Goal: Task Accomplishment & Management: Use online tool/utility

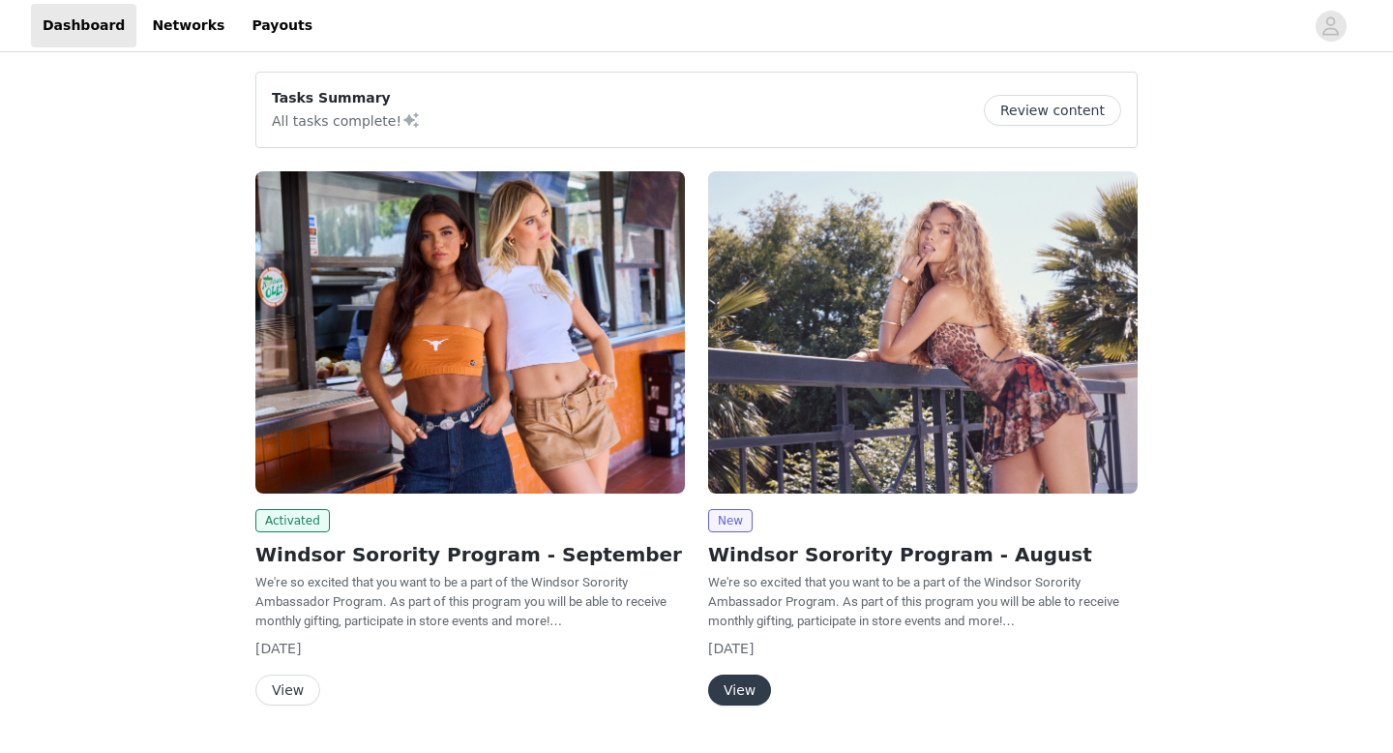
scroll to position [50, 0]
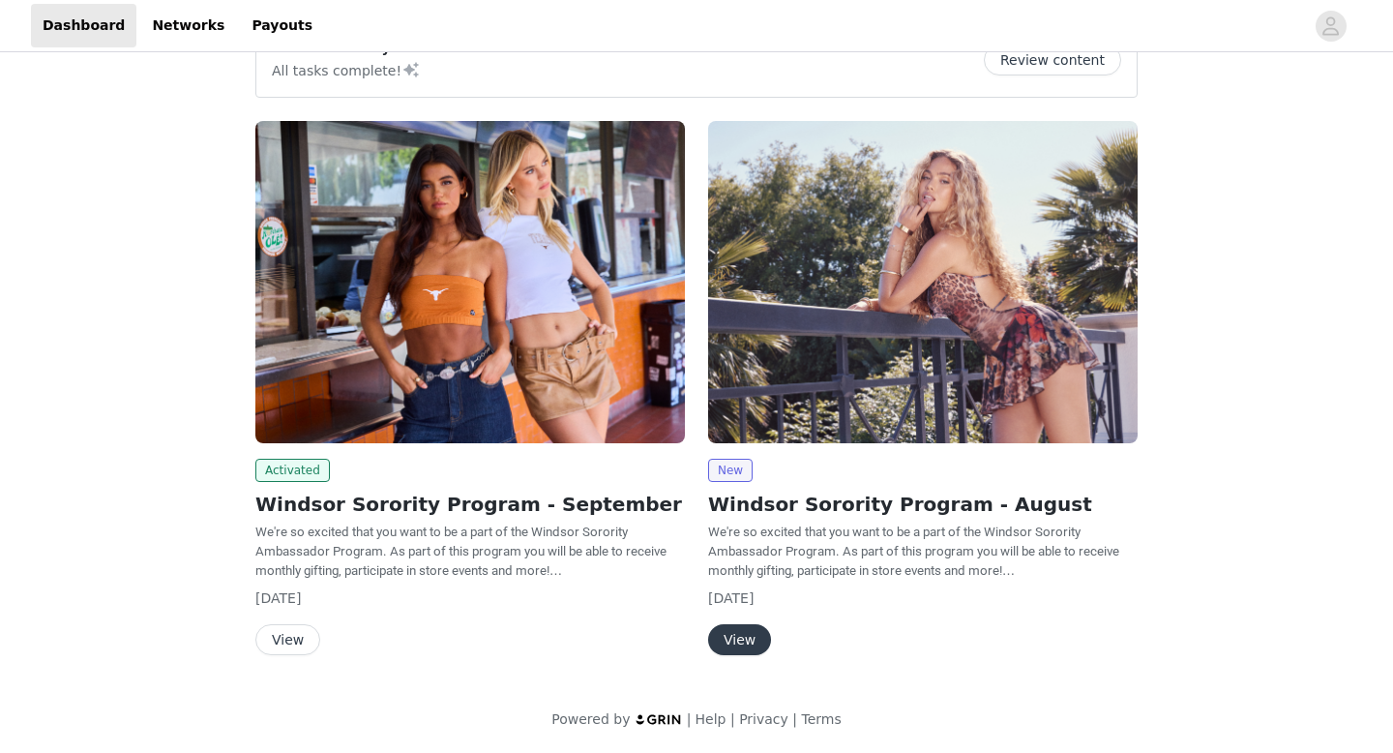
click at [295, 638] on button "View" at bounding box center [287, 639] width 65 height 31
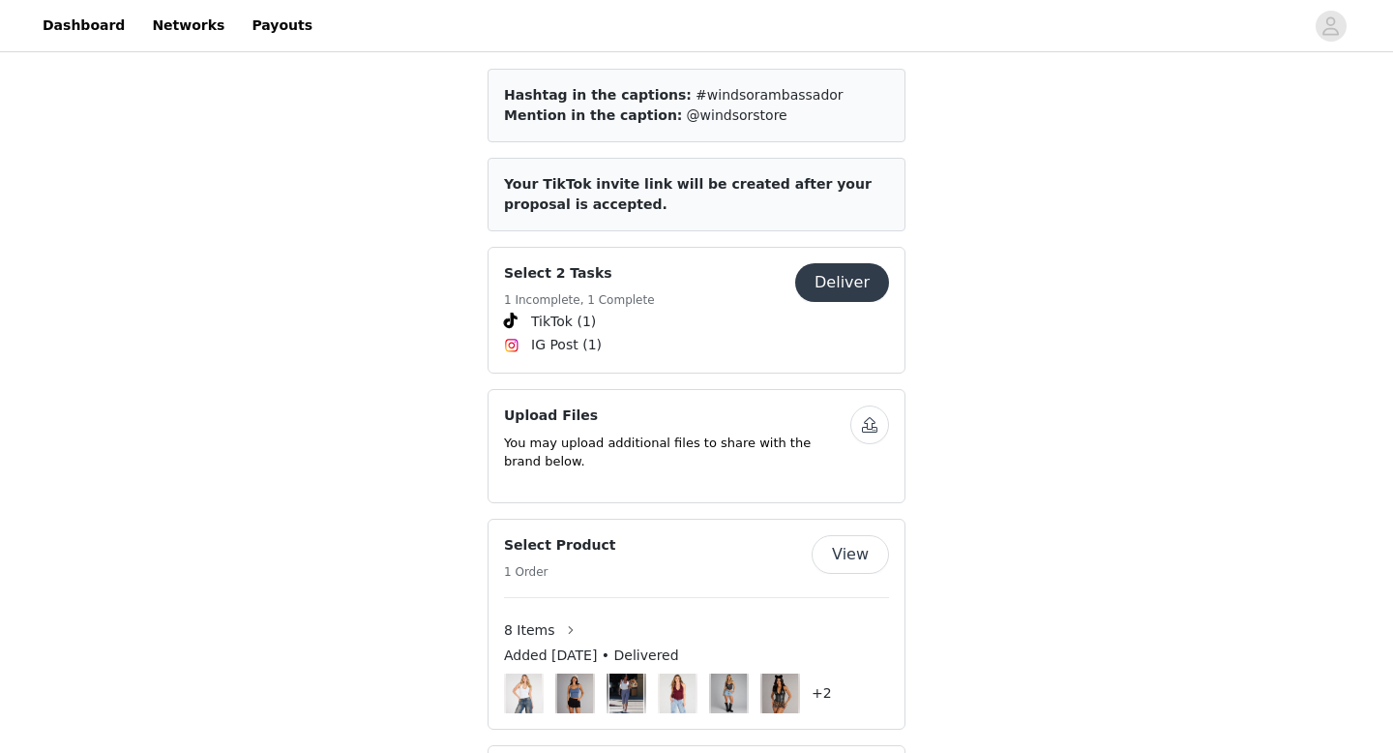
scroll to position [816, 0]
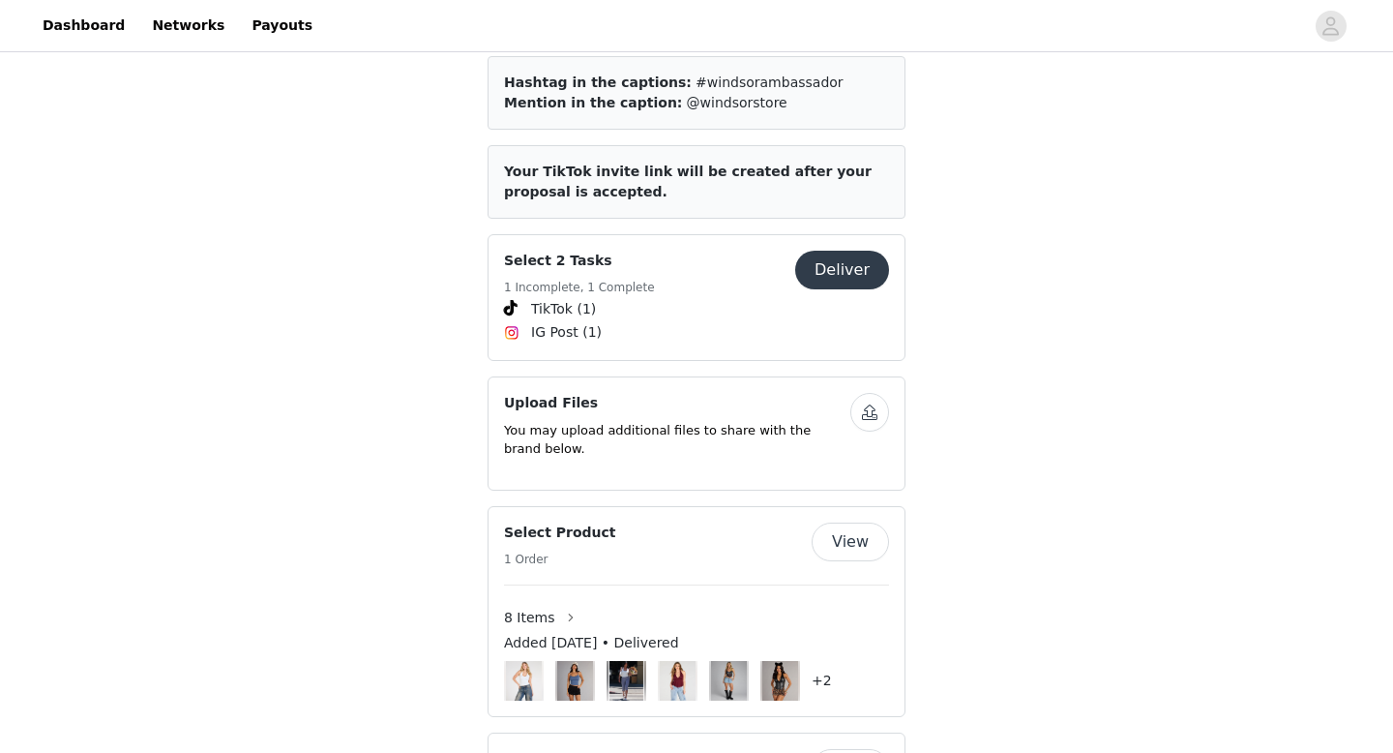
click at [830, 266] on button "Deliver" at bounding box center [842, 270] width 94 height 39
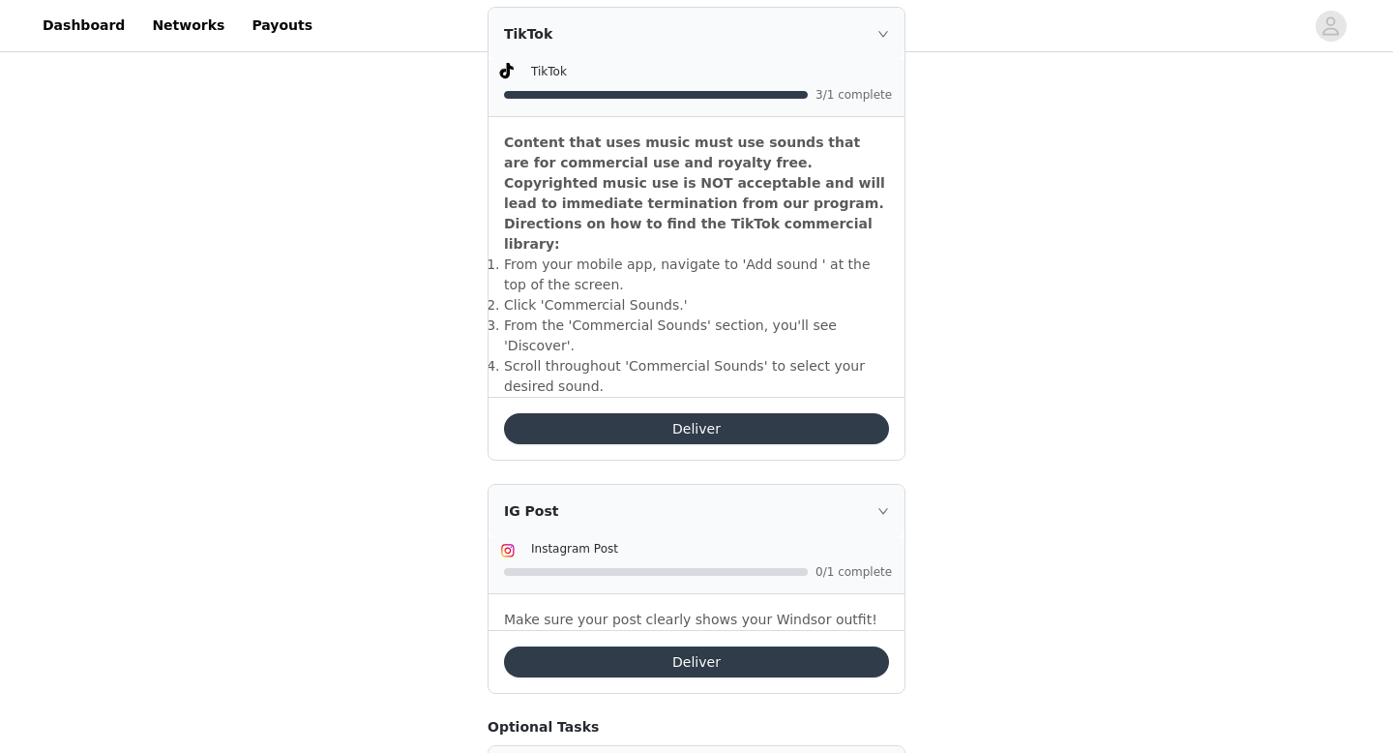
scroll to position [619, 0]
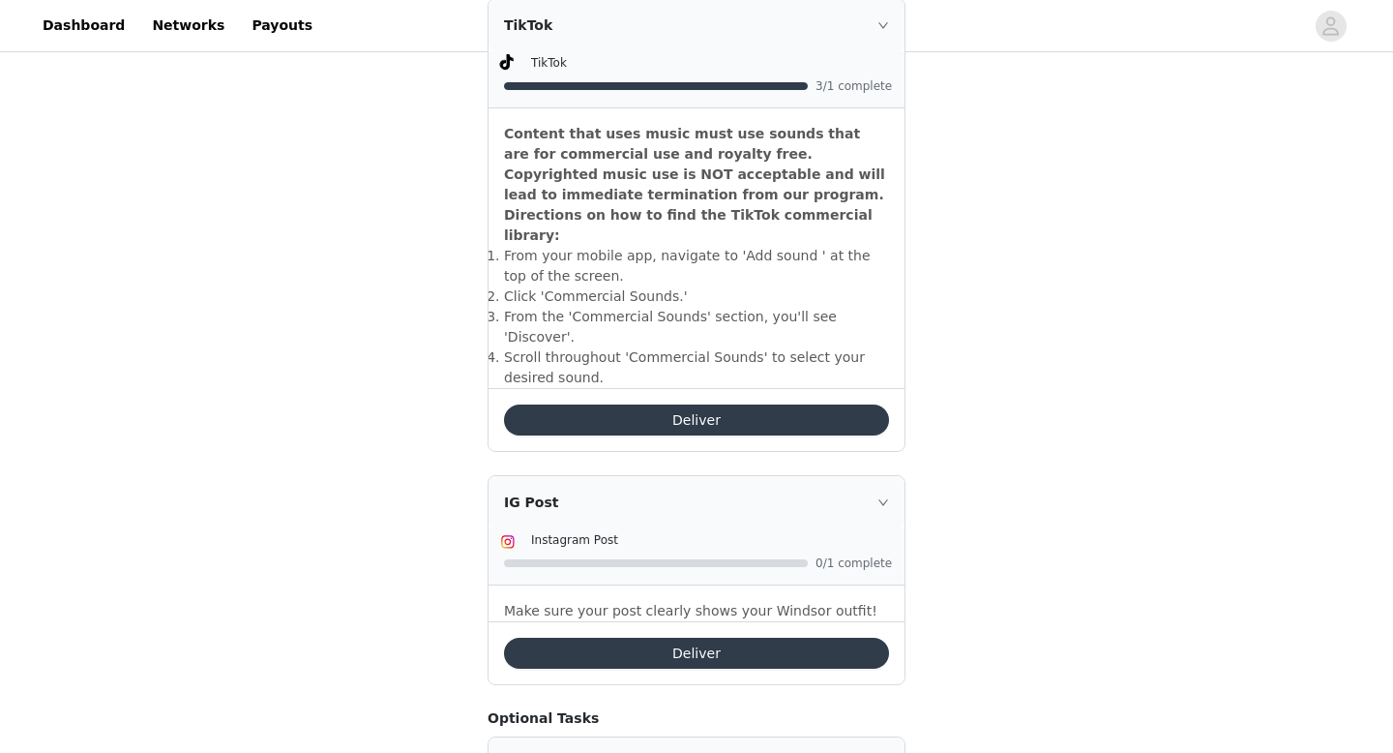
click at [724, 638] on button "Deliver" at bounding box center [696, 653] width 385 height 31
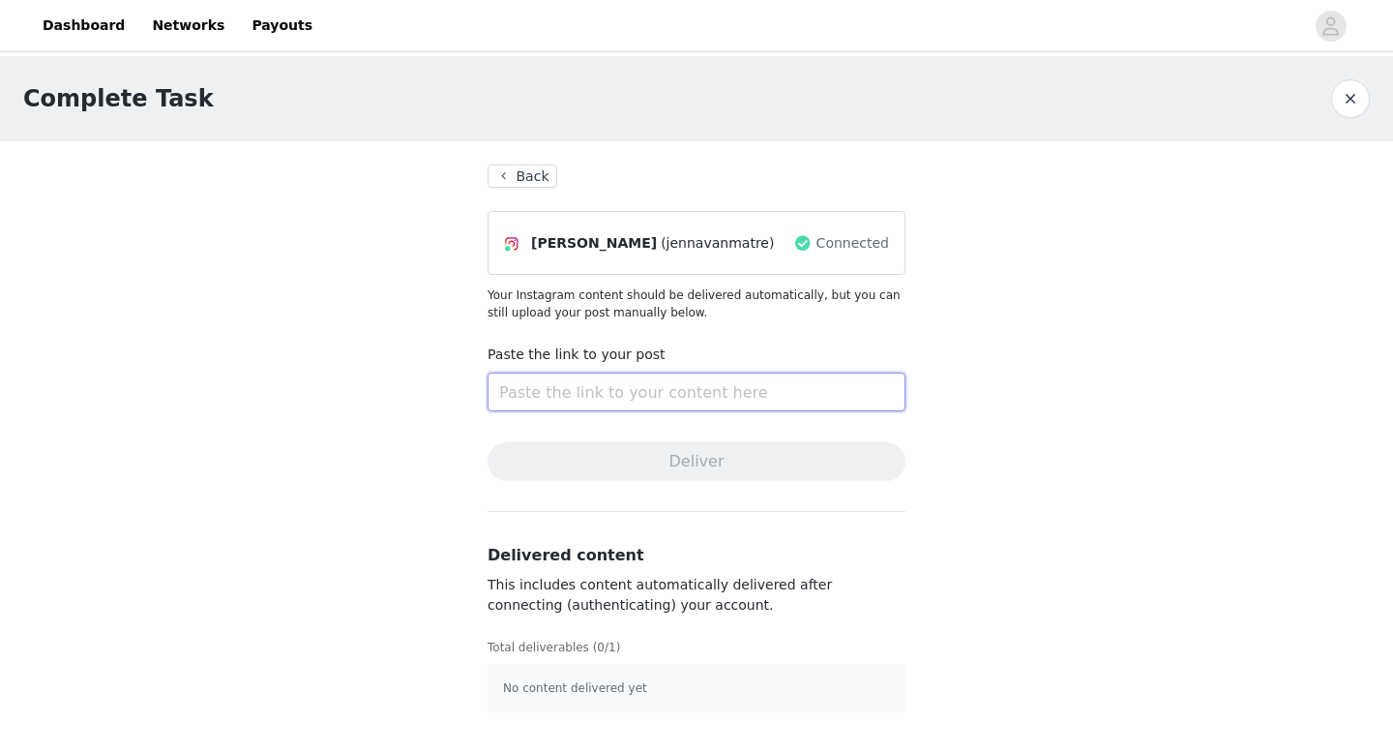
click at [681, 386] on input "text" at bounding box center [697, 391] width 418 height 39
paste input "[URL][DOMAIN_NAME]"
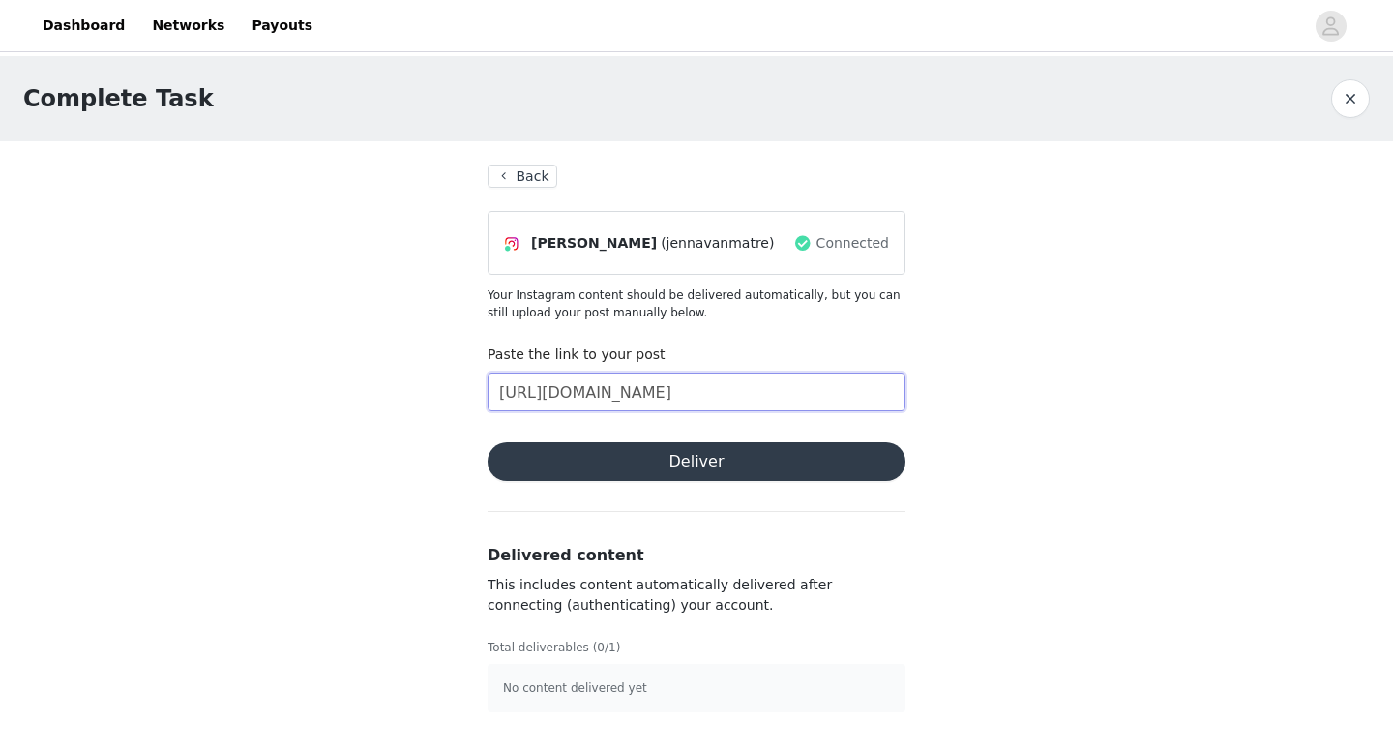
type input "[URL][DOMAIN_NAME]"
click at [660, 462] on button "Deliver" at bounding box center [697, 461] width 418 height 39
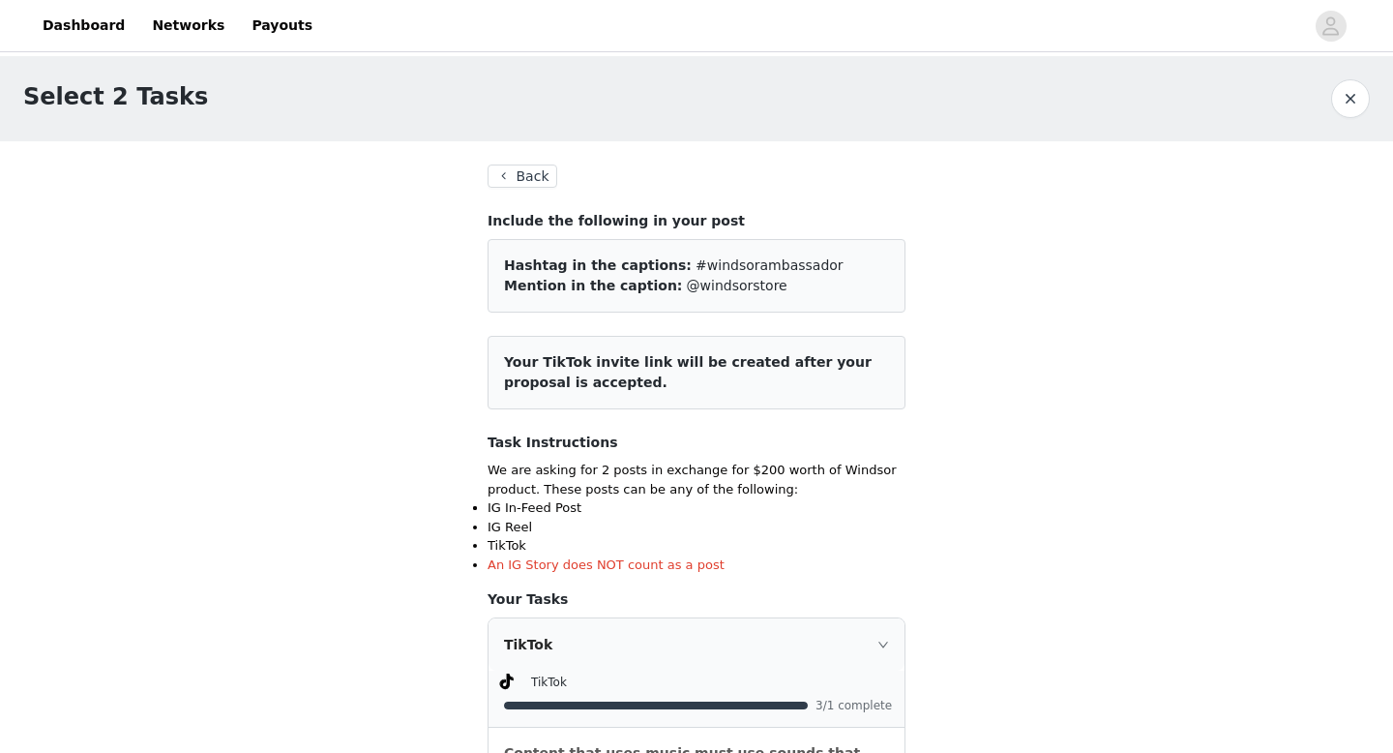
click at [535, 177] on button "Back" at bounding box center [523, 175] width 70 height 23
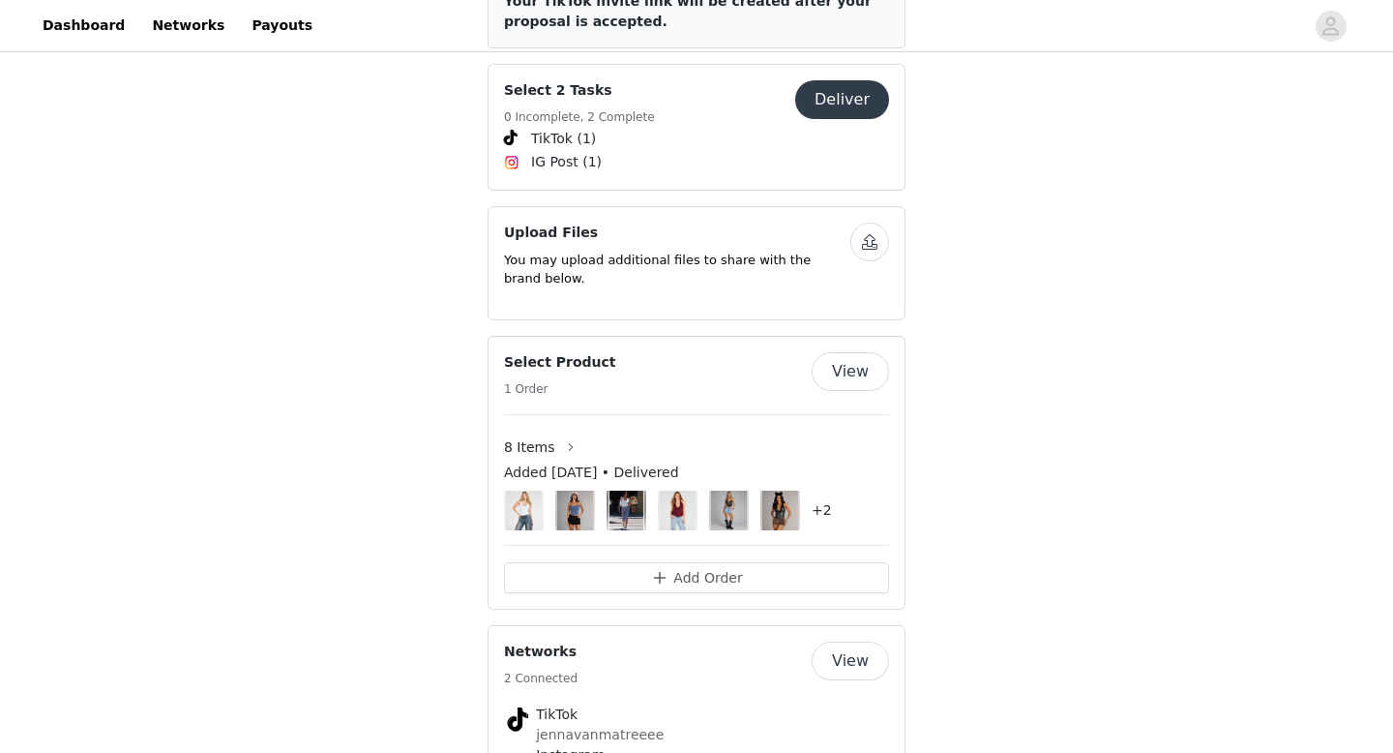
scroll to position [993, 0]
